Goal: Navigation & Orientation: Understand site structure

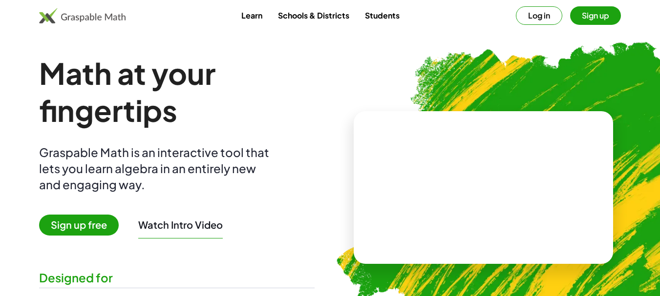
click at [78, 224] on span "Sign up free" at bounding box center [79, 225] width 80 height 21
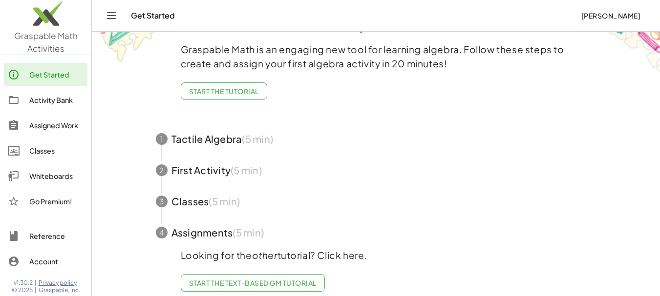
scroll to position [62, 0]
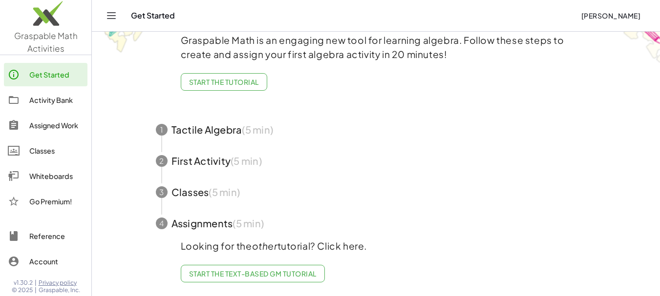
click at [37, 100] on div "Activity Bank" at bounding box center [56, 100] width 54 height 12
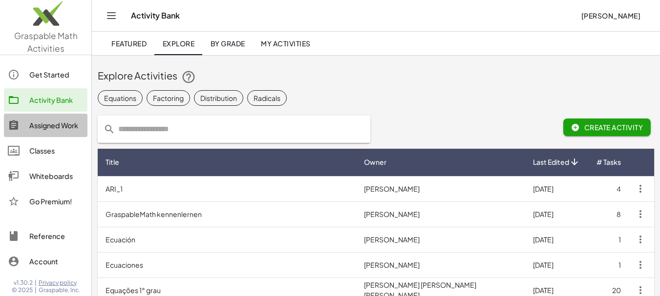
click at [40, 124] on div "Assigned Work" at bounding box center [56, 126] width 54 height 12
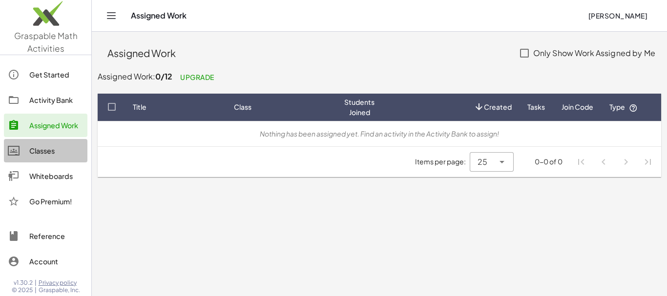
click at [43, 152] on div "Classes" at bounding box center [56, 151] width 54 height 12
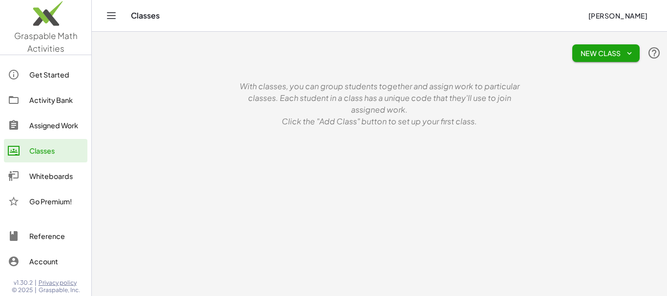
click at [47, 179] on div "Whiteboards" at bounding box center [56, 176] width 54 height 12
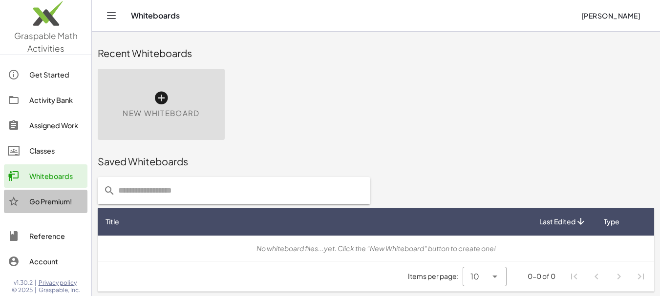
click at [54, 205] on div "Go Premium!" at bounding box center [56, 202] width 54 height 12
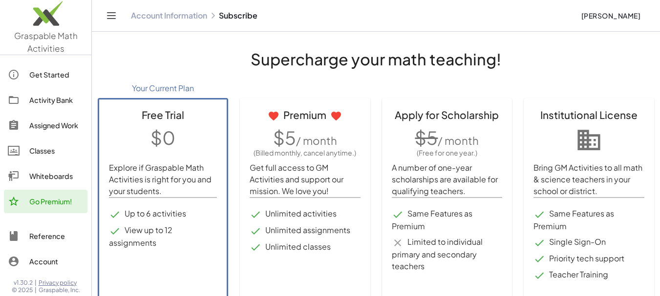
click at [55, 239] on div "Reference" at bounding box center [56, 236] width 54 height 12
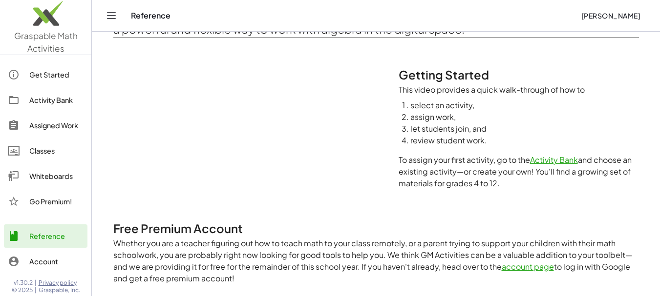
scroll to position [45, 0]
